Goal: Information Seeking & Learning: Learn about a topic

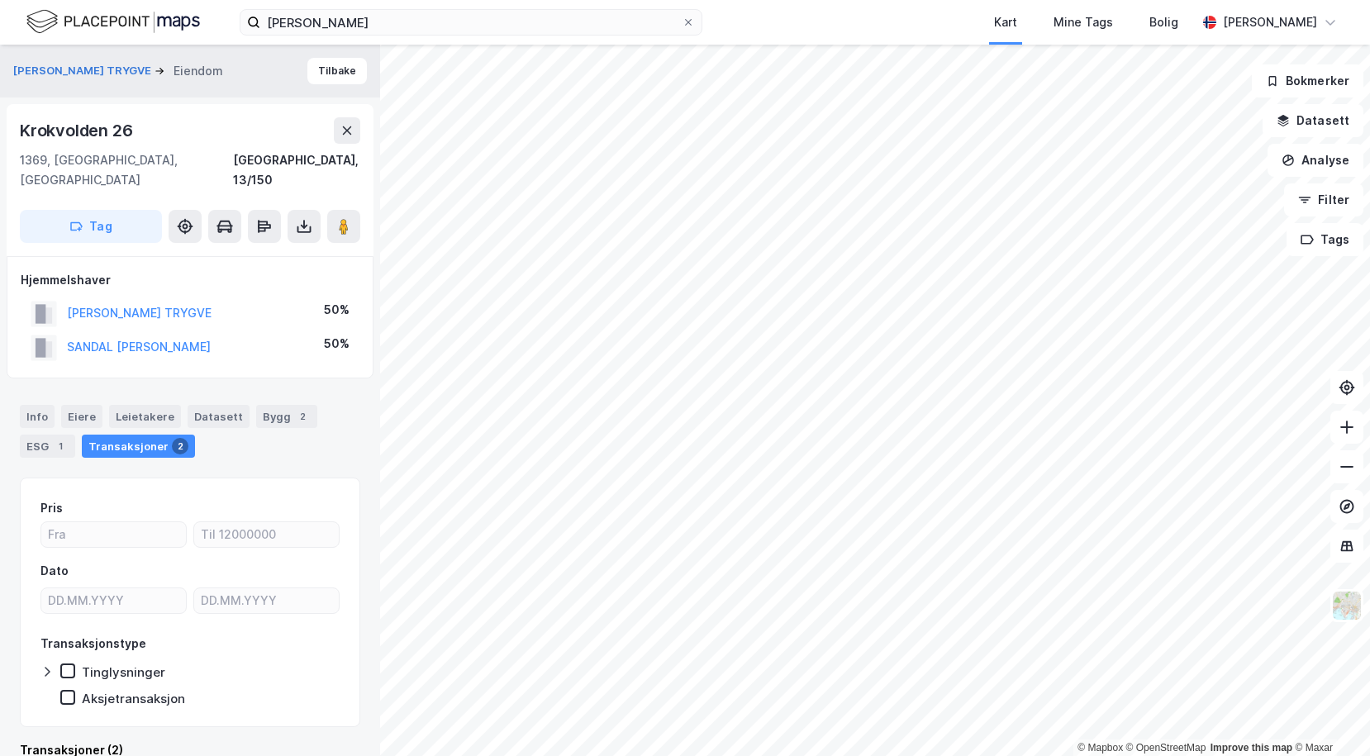
scroll to position [11, 0]
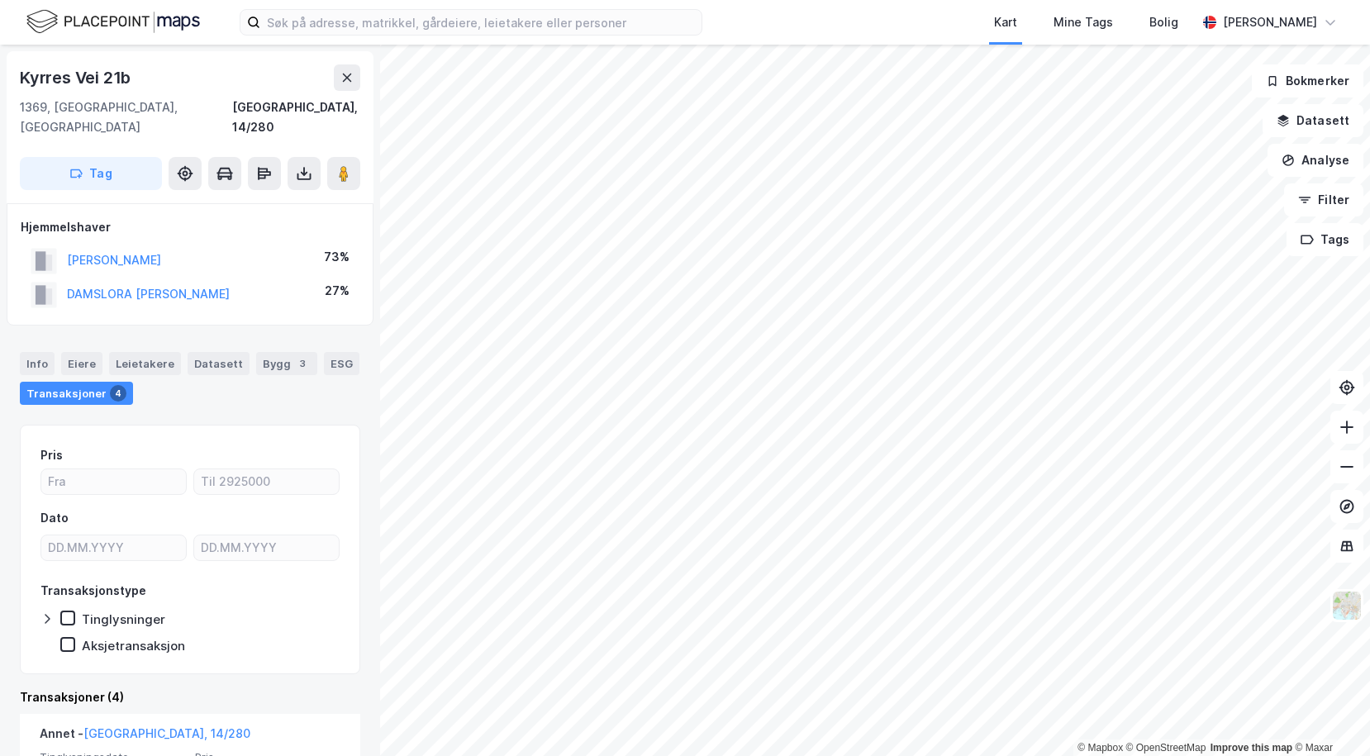
click at [469, 755] on html "Kart Mine Tags Bolig Pål Sandal © Mapbox © OpenStreetMap Improve this map © Max…" at bounding box center [685, 378] width 1370 height 756
